Goal: Communication & Community: Answer question/provide support

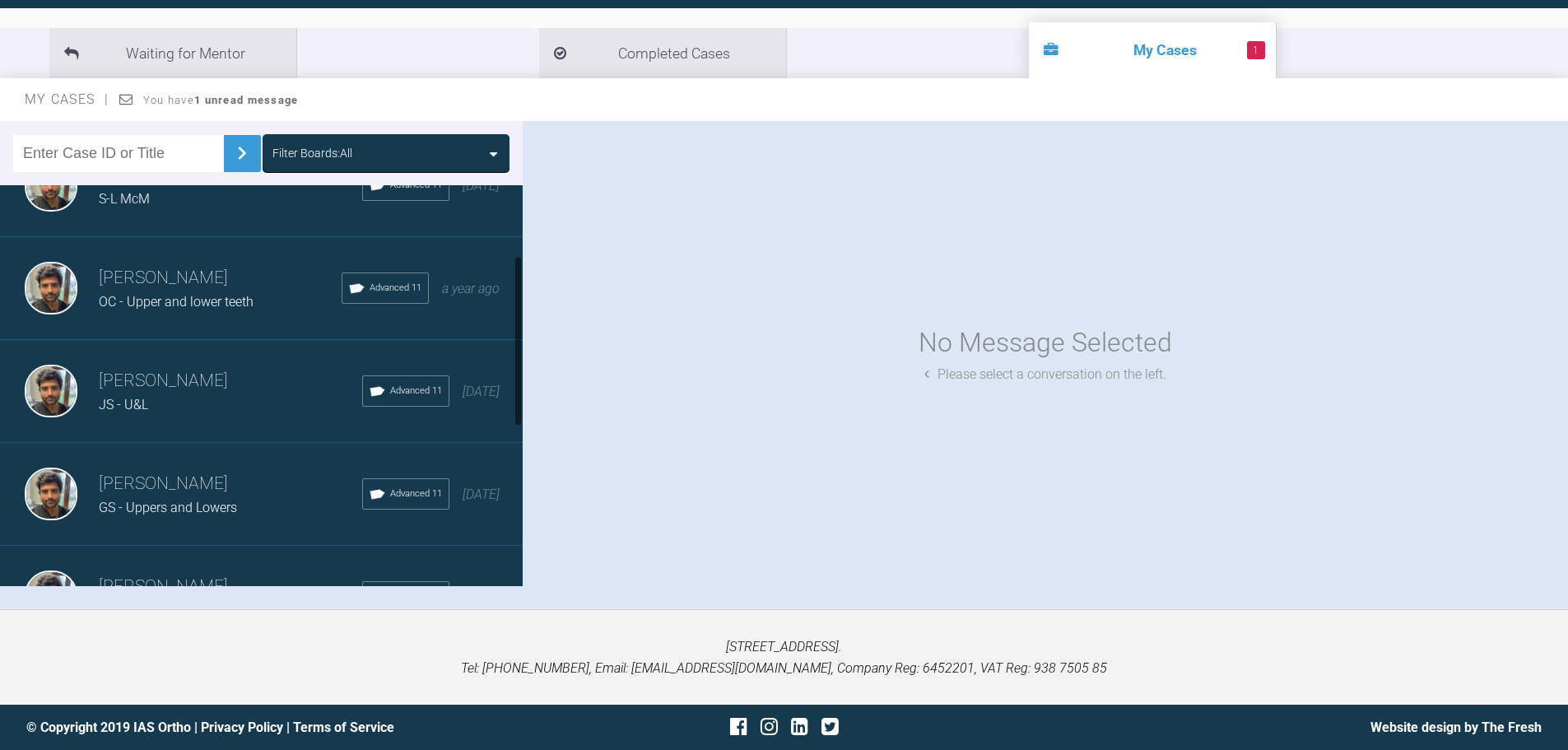
scroll to position [165, 0]
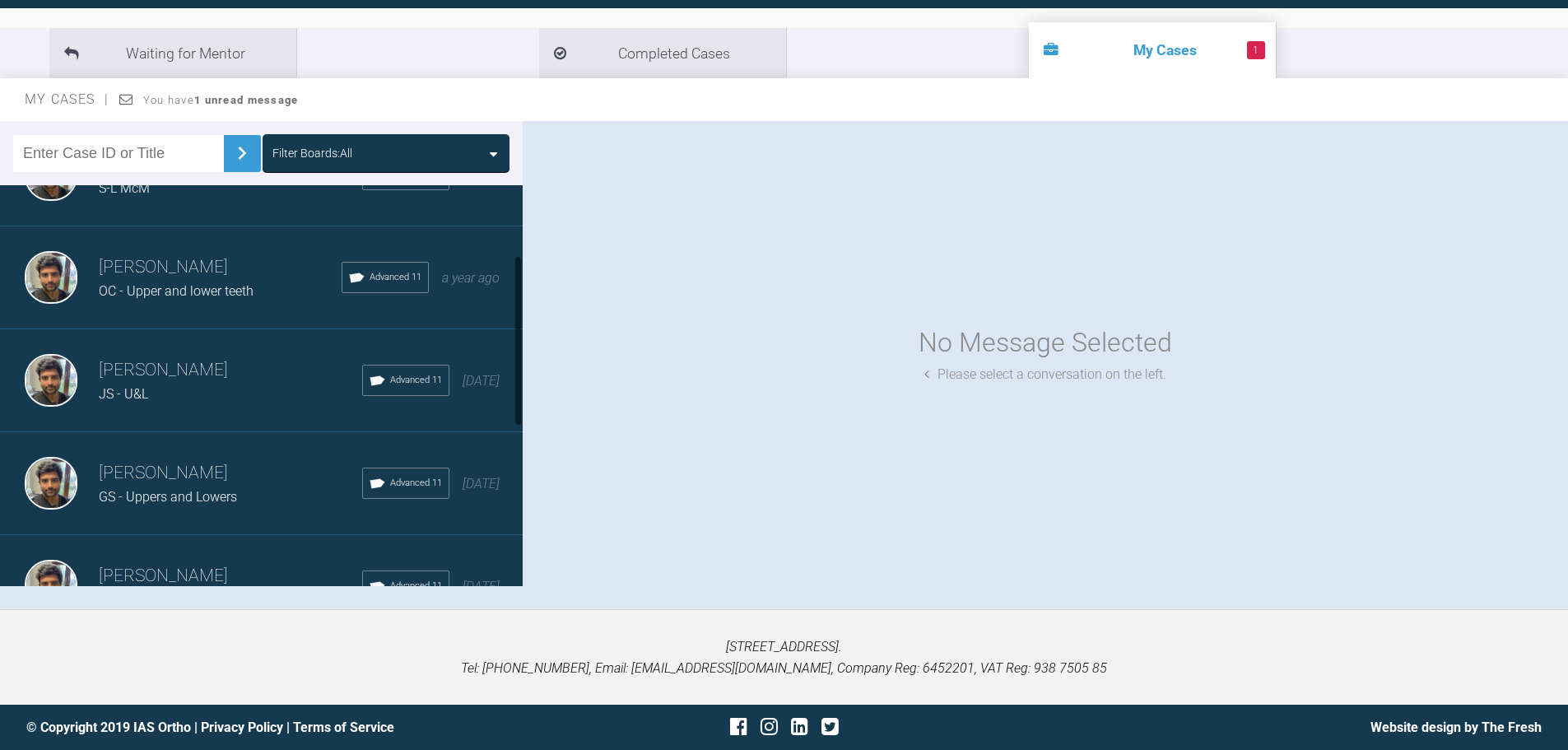
click at [195, 385] on div "JS - U&L" at bounding box center [231, 394] width 263 height 21
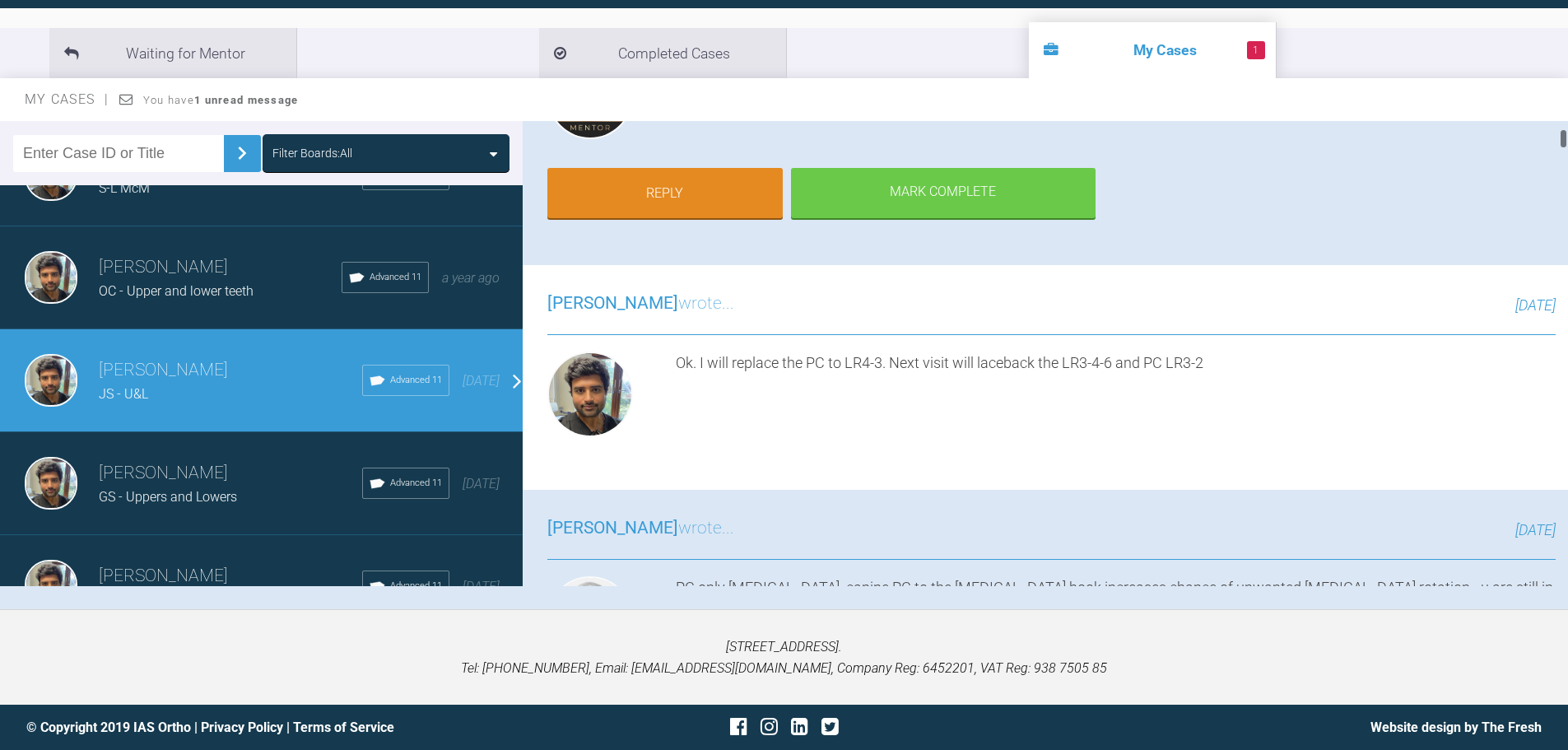
scroll to position [247, 0]
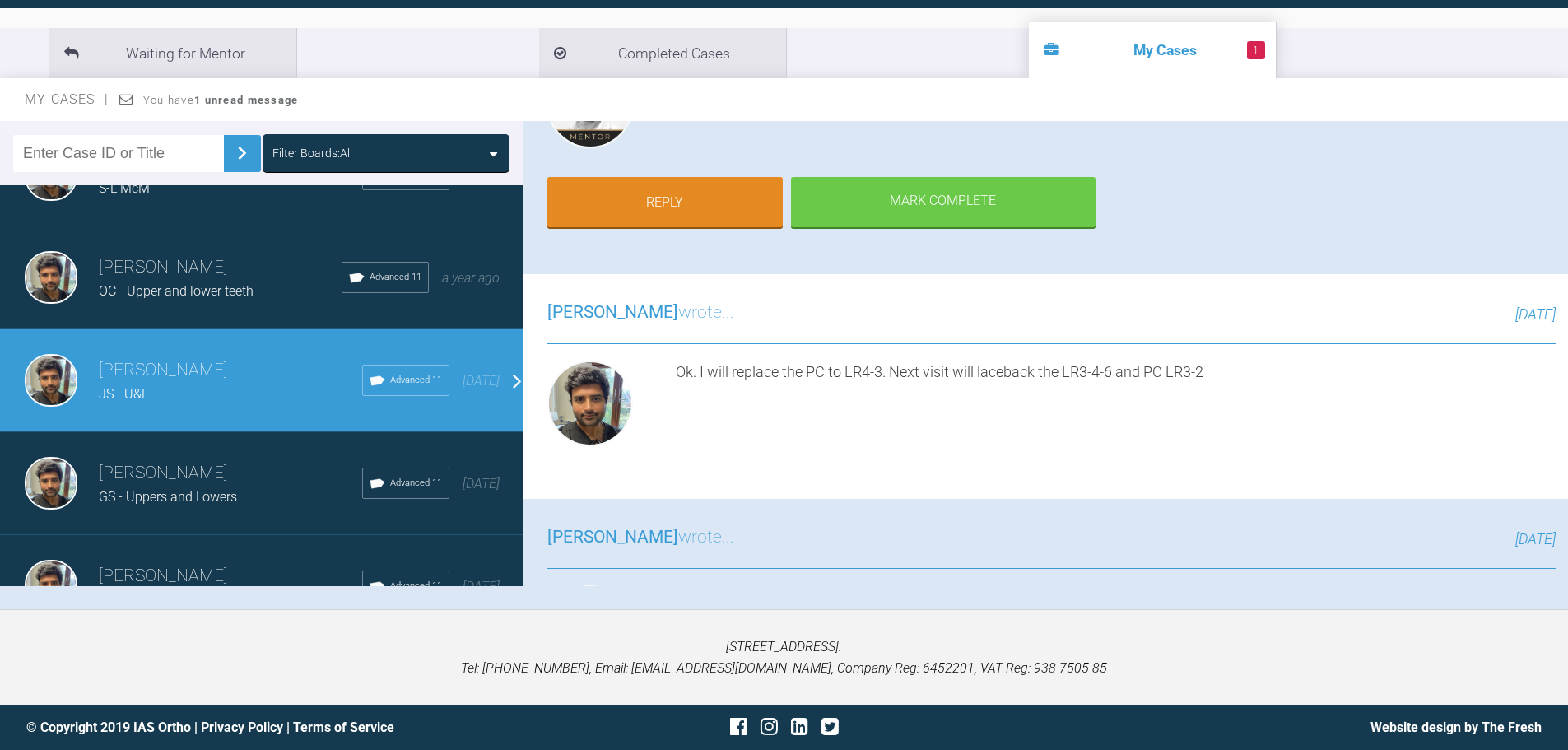
click at [1103, 373] on div "Ok. I will replace the PC to LR4-3. Next visit will laceback the LR3-4-6 and PC…" at bounding box center [1115, 406] width 880 height 92
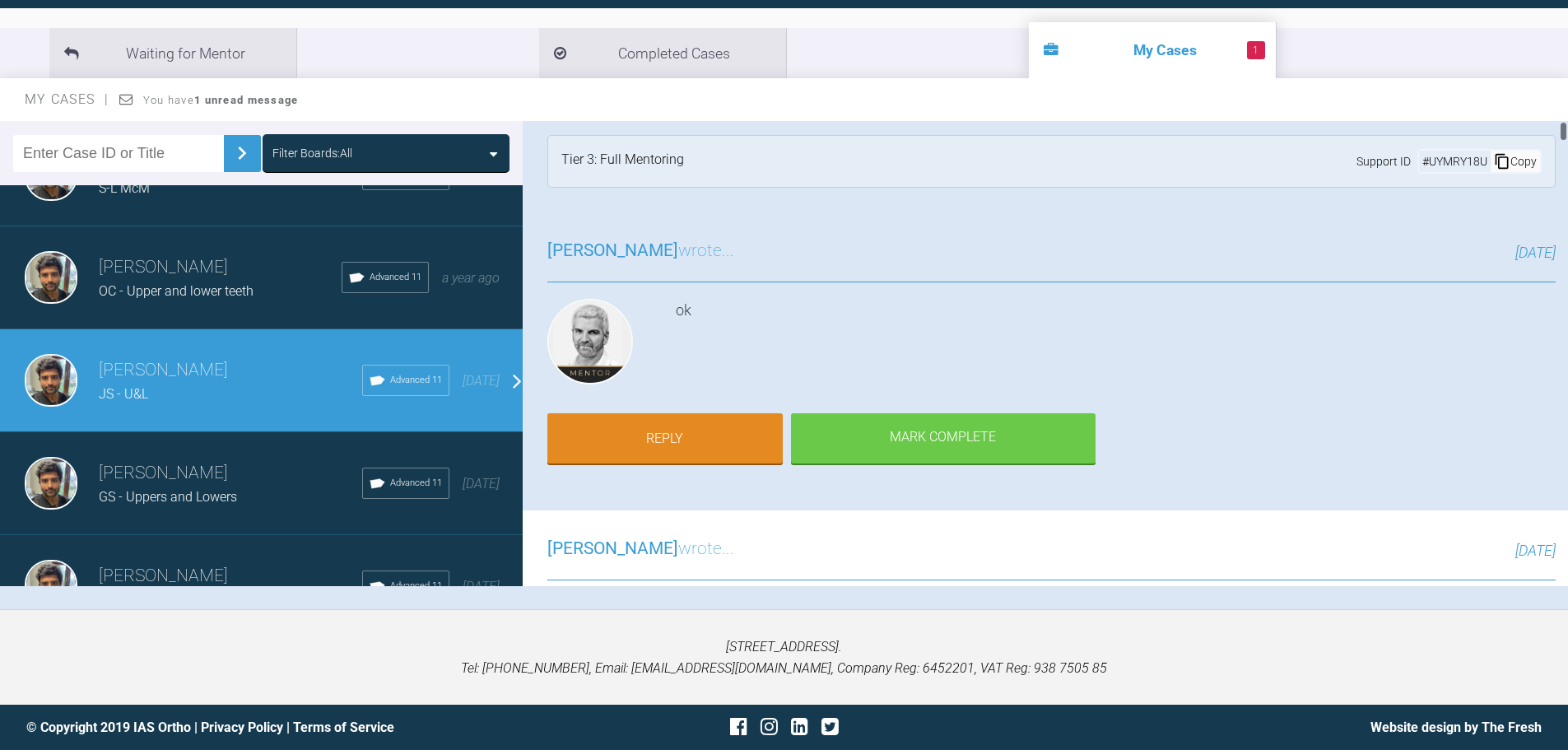
scroll to position [0, 0]
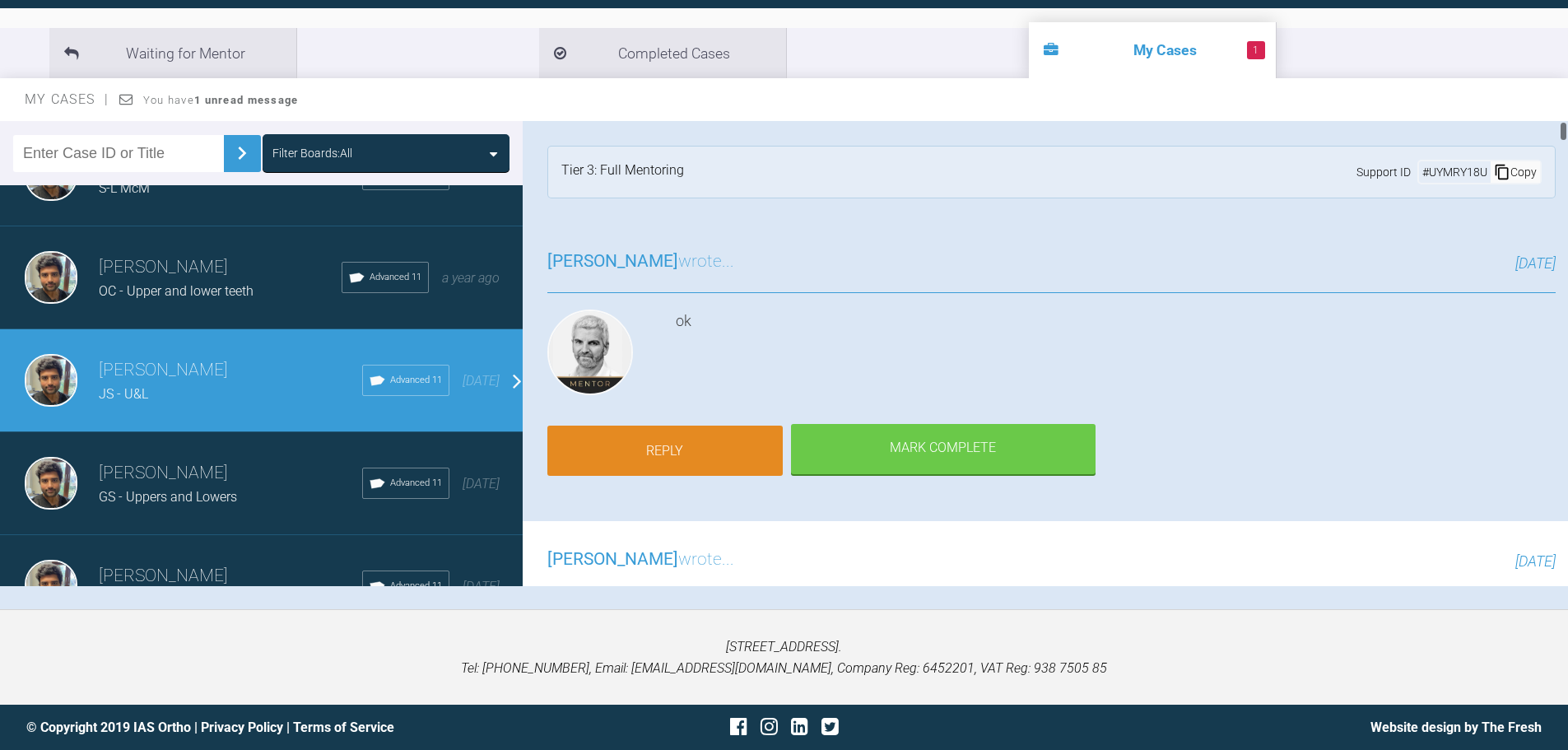
click at [674, 450] on link "Reply" at bounding box center [665, 451] width 236 height 51
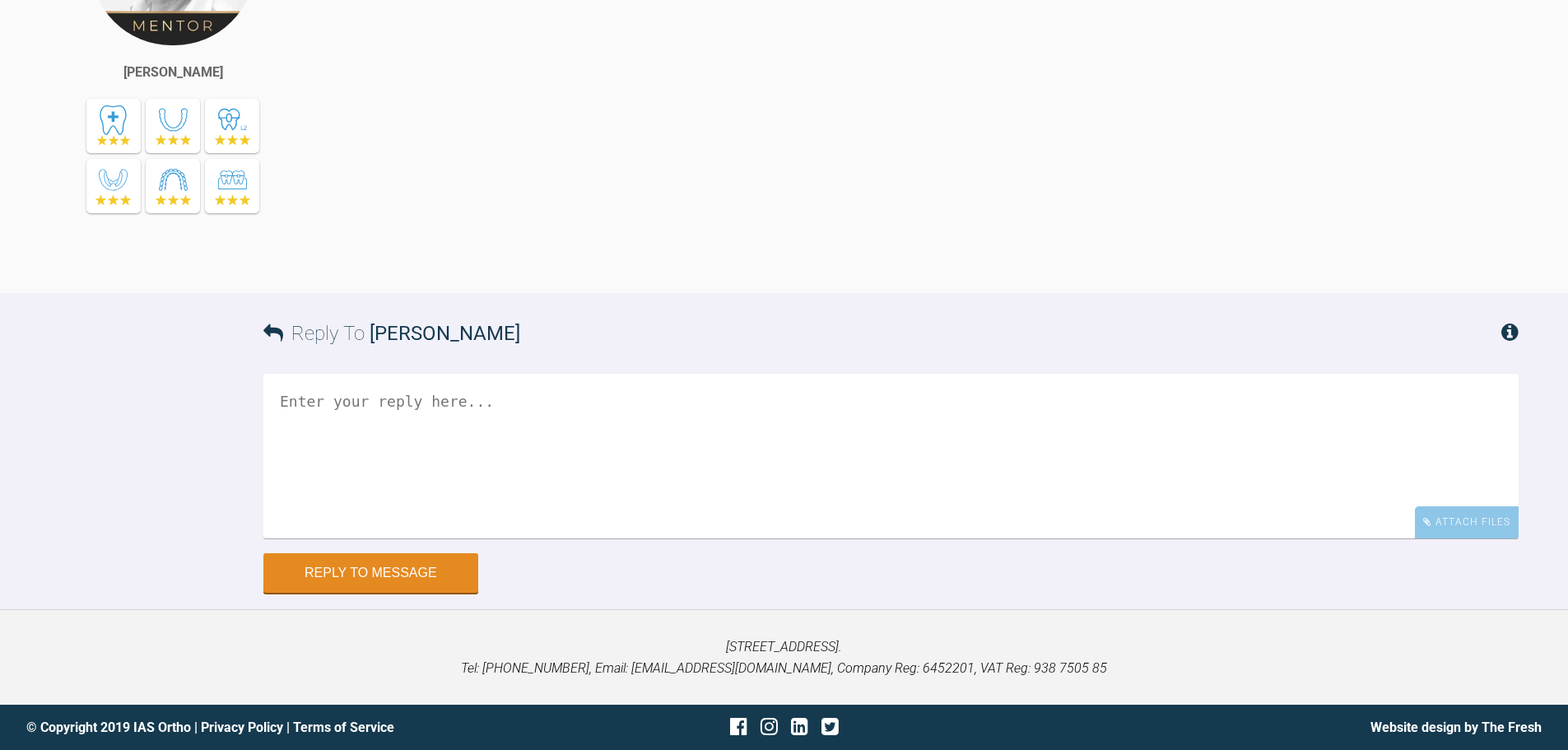
scroll to position [25836, 0]
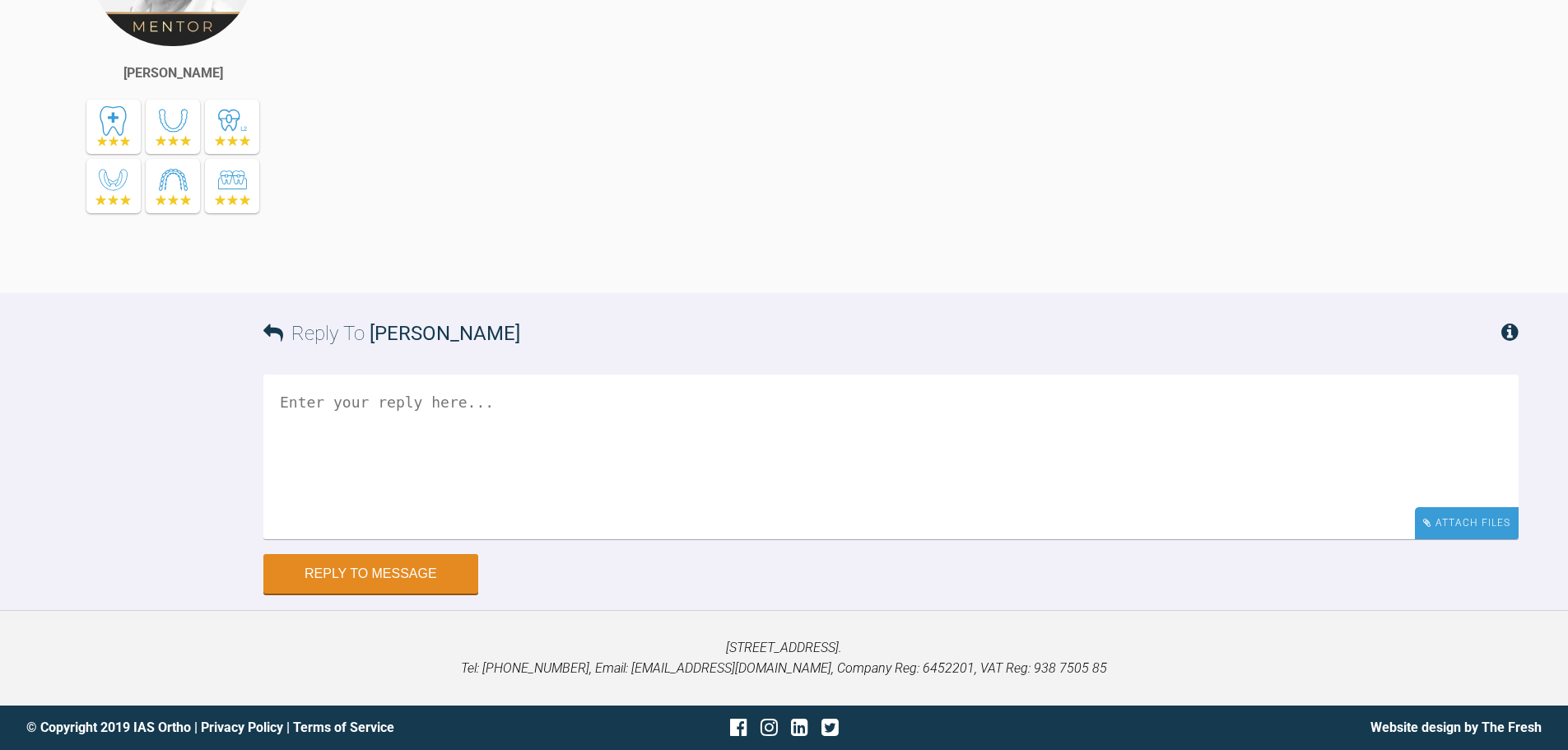
click at [1423, 528] on div "Attach Files" at bounding box center [1467, 523] width 104 height 32
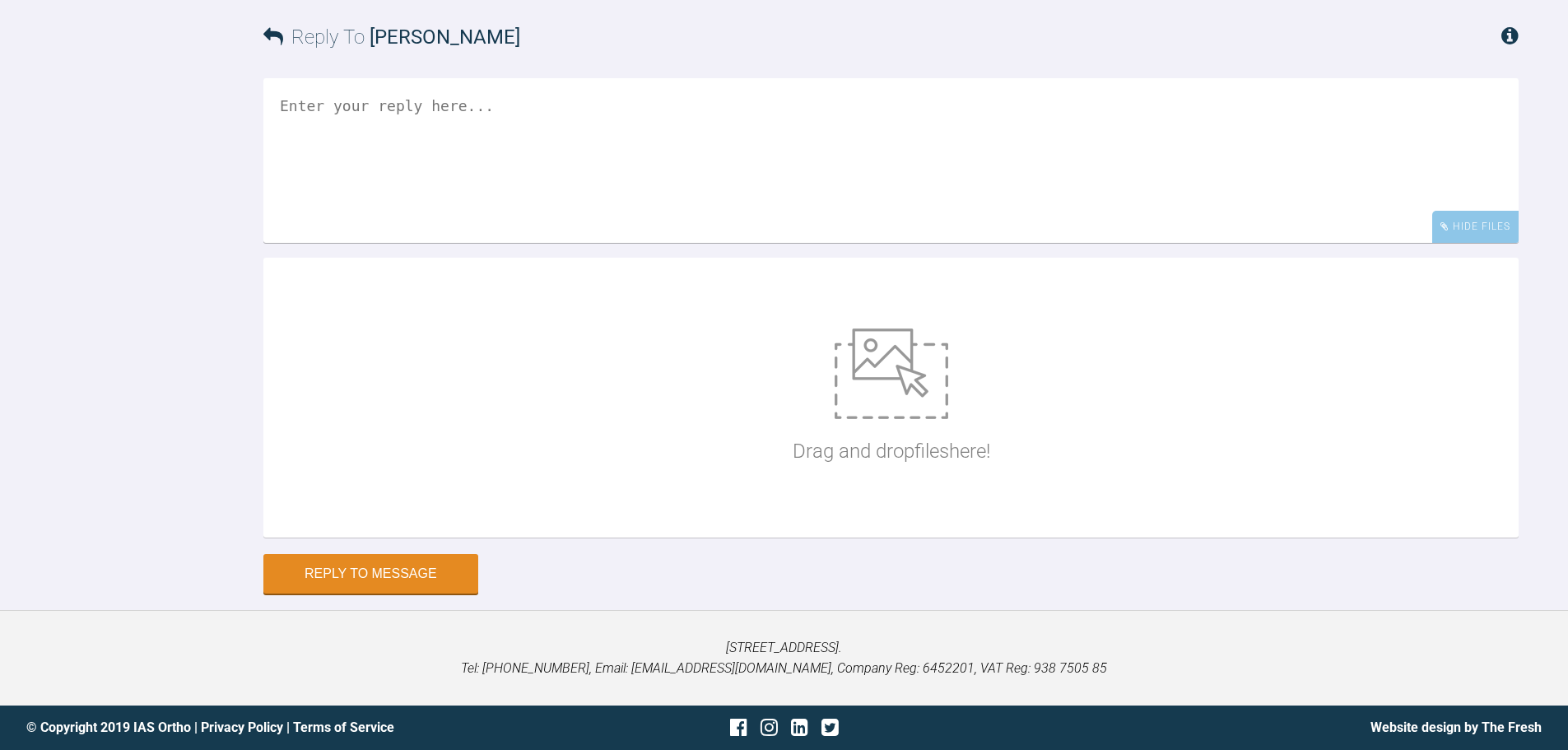
scroll to position [26000, 0]
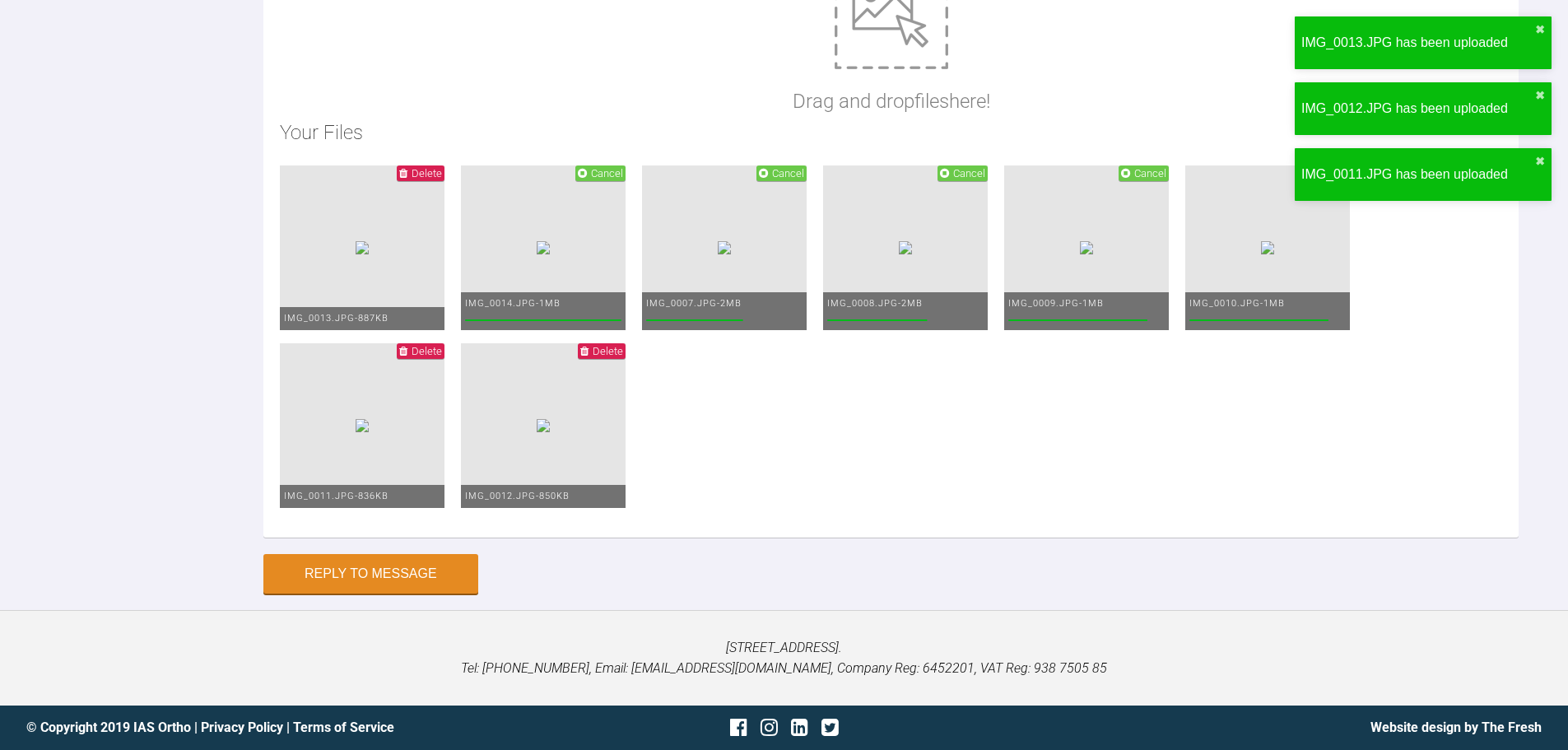
paste textarea "Long tie placed LR3,5,6 PC placed LR2-3"
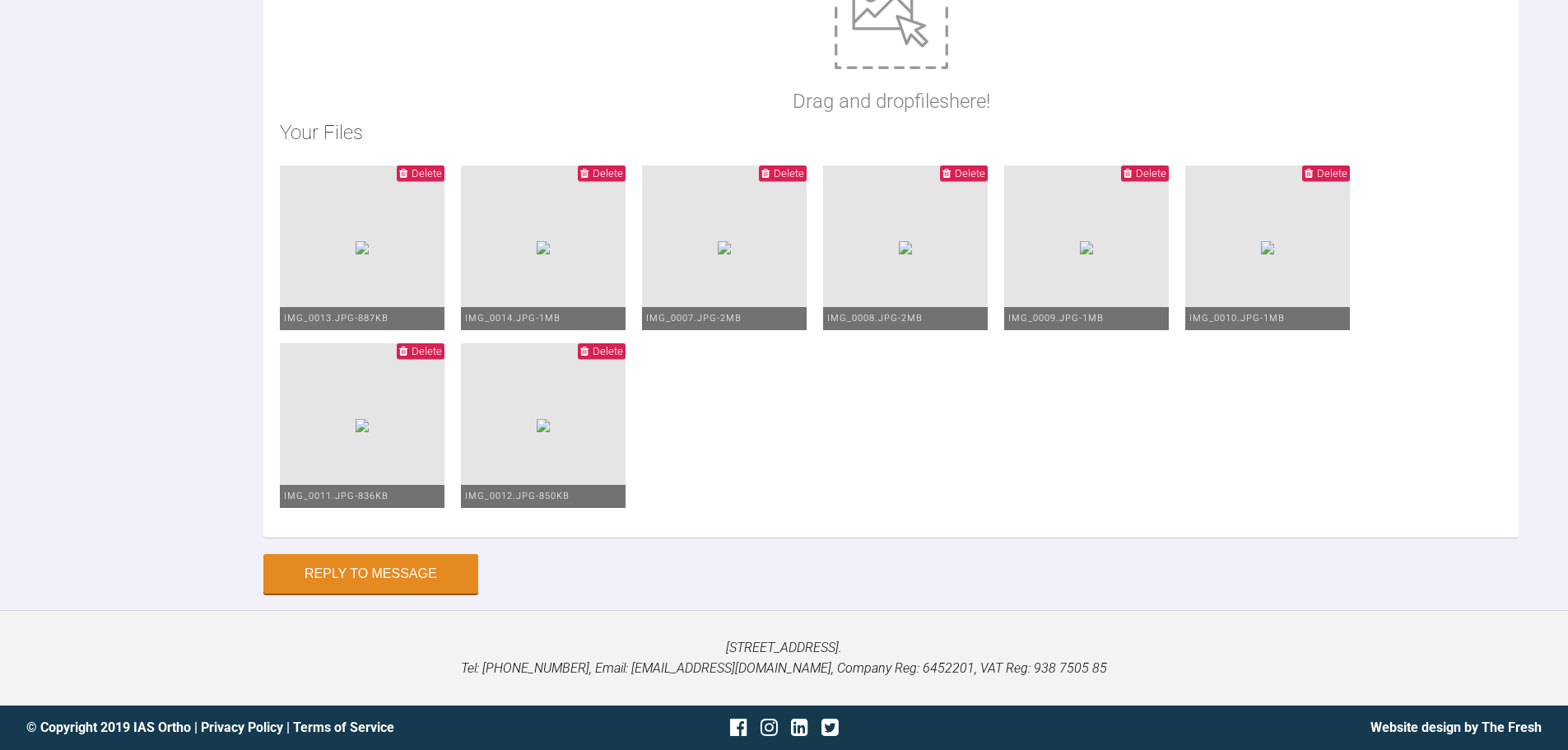
scroll to position [26604, 0]
type textarea "Hi Ross, Long tie placed LR3,5,6 PC placed LR2-3 Will continue to move the lowe…"
click at [343, 565] on button "Reply to Message" at bounding box center [371, 575] width 215 height 40
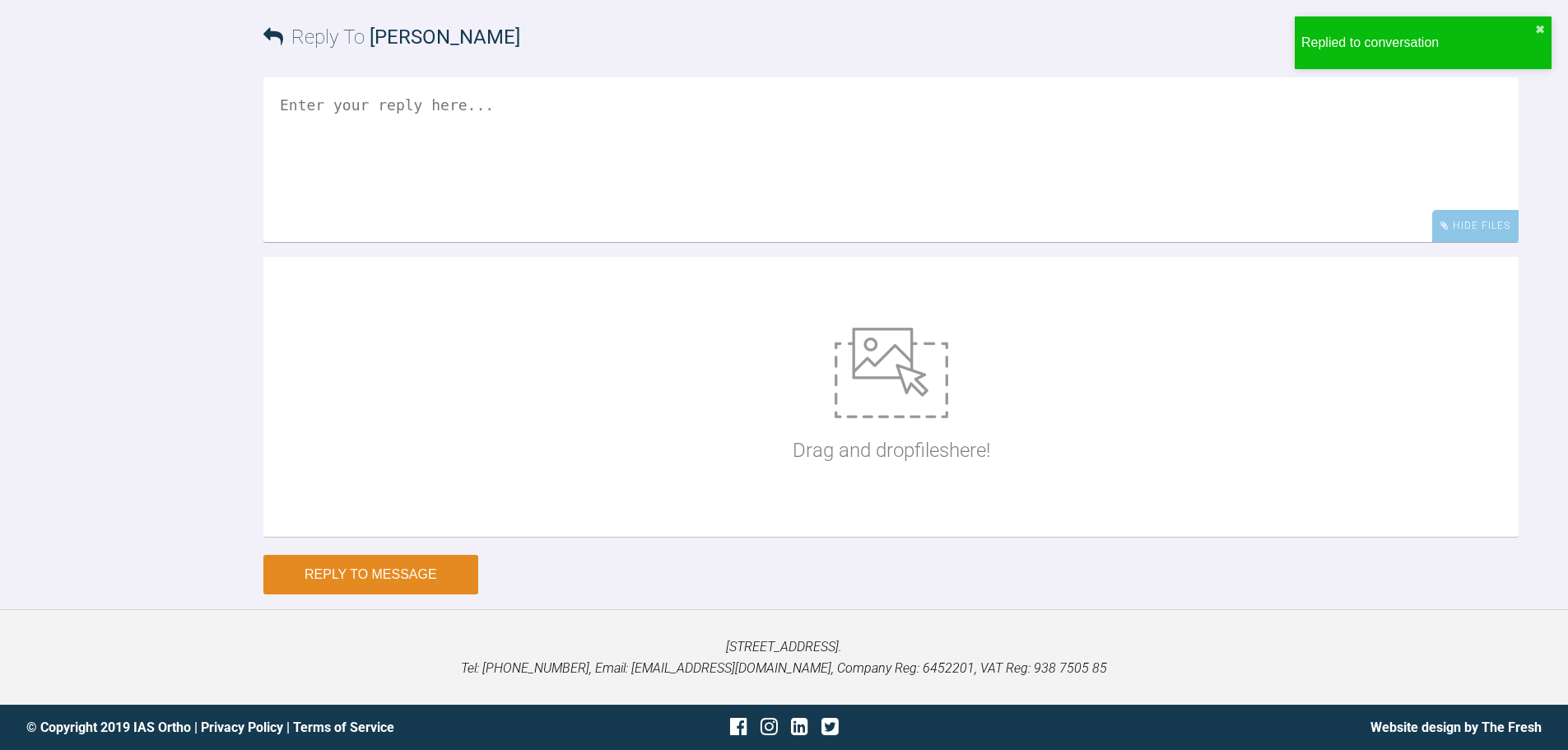
scroll to position [26358, 0]
